Goal: Information Seeking & Learning: Find specific page/section

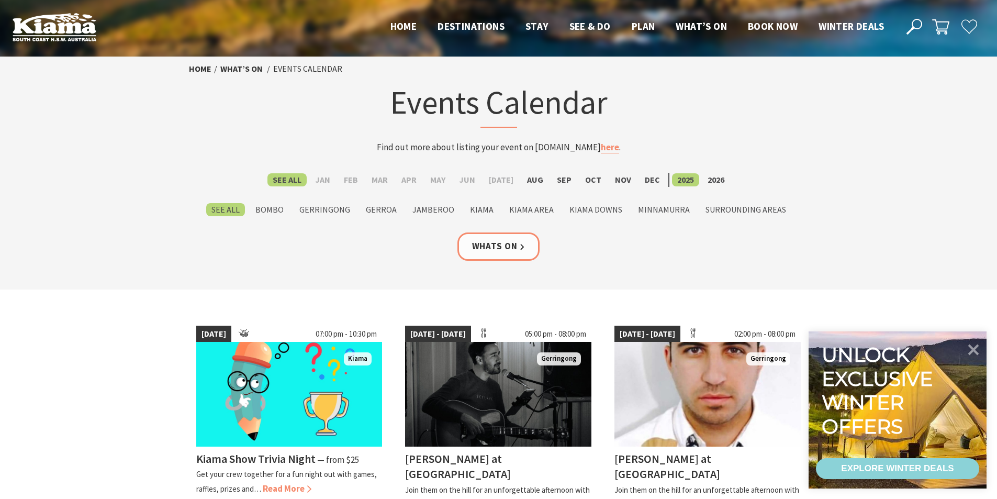
click at [911, 27] on icon at bounding box center [914, 27] width 16 height 16
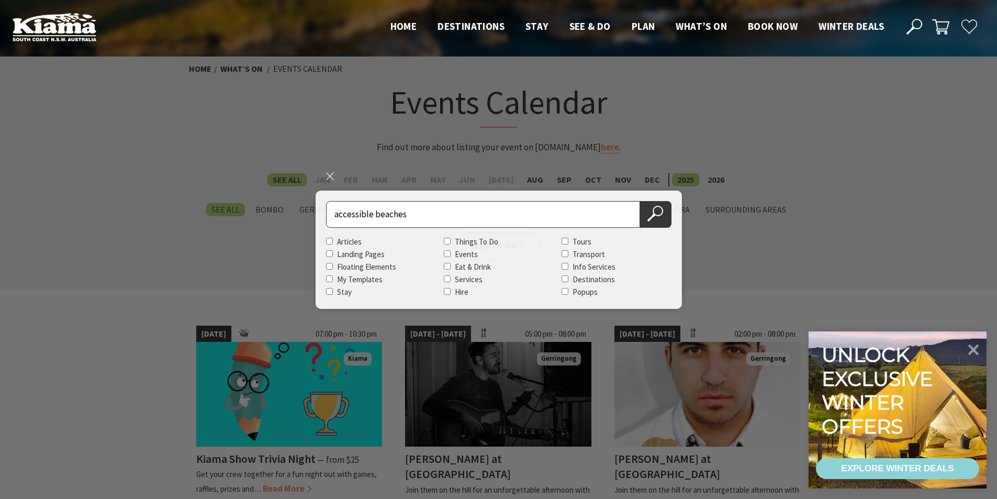
click at [335, 213] on input "accessible beaches" at bounding box center [483, 214] width 314 height 27
type input "wheelchair accessible beaches"
click at [660, 218] on icon at bounding box center [655, 214] width 16 height 16
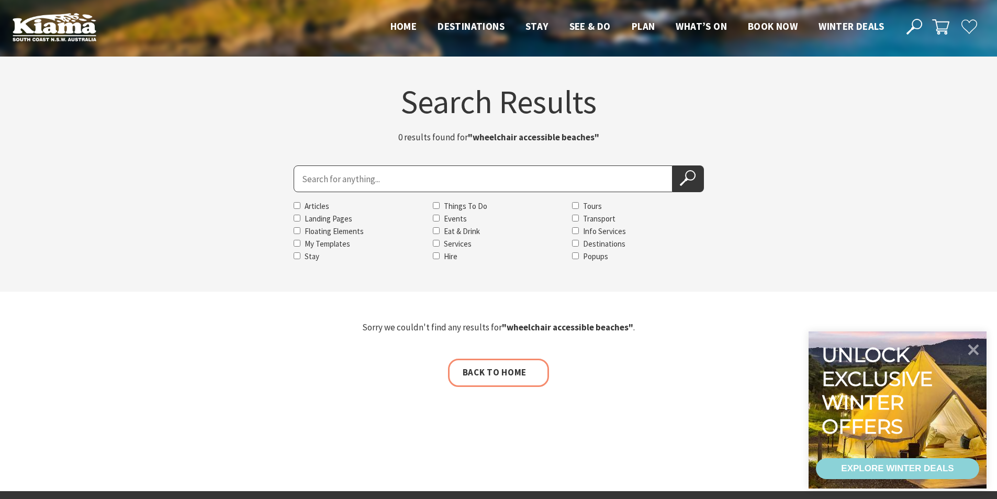
click at [316, 184] on input "Search for" at bounding box center [483, 178] width 379 height 27
type input "beach wheelchair"
click at [672, 165] on button "Search Now" at bounding box center [687, 178] width 31 height 27
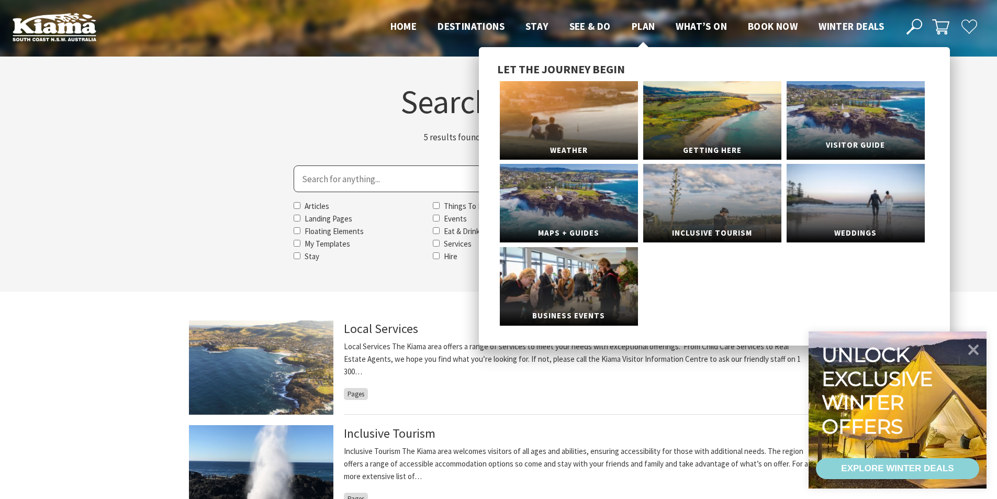
click at [851, 133] on link "Visitor Guide" at bounding box center [855, 120] width 138 height 78
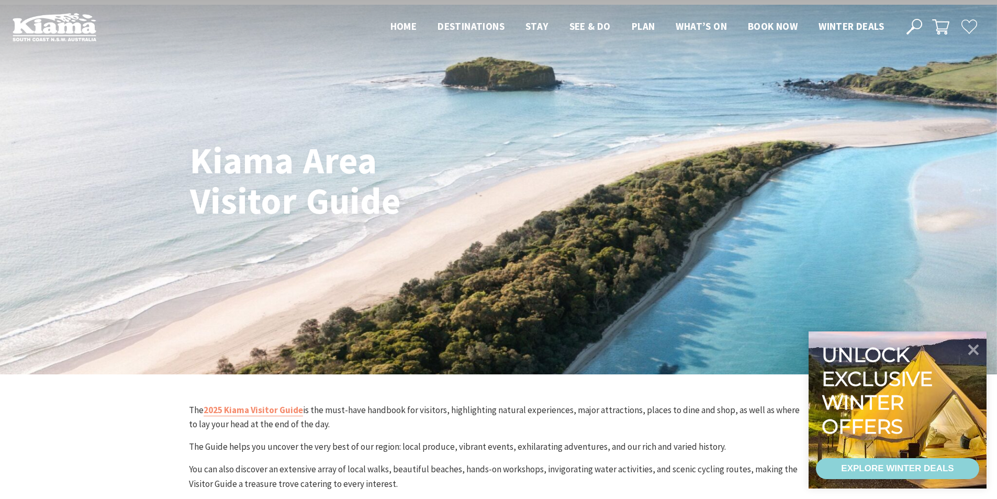
scroll to position [26, 0]
